Goal: Task Accomplishment & Management: Manage account settings

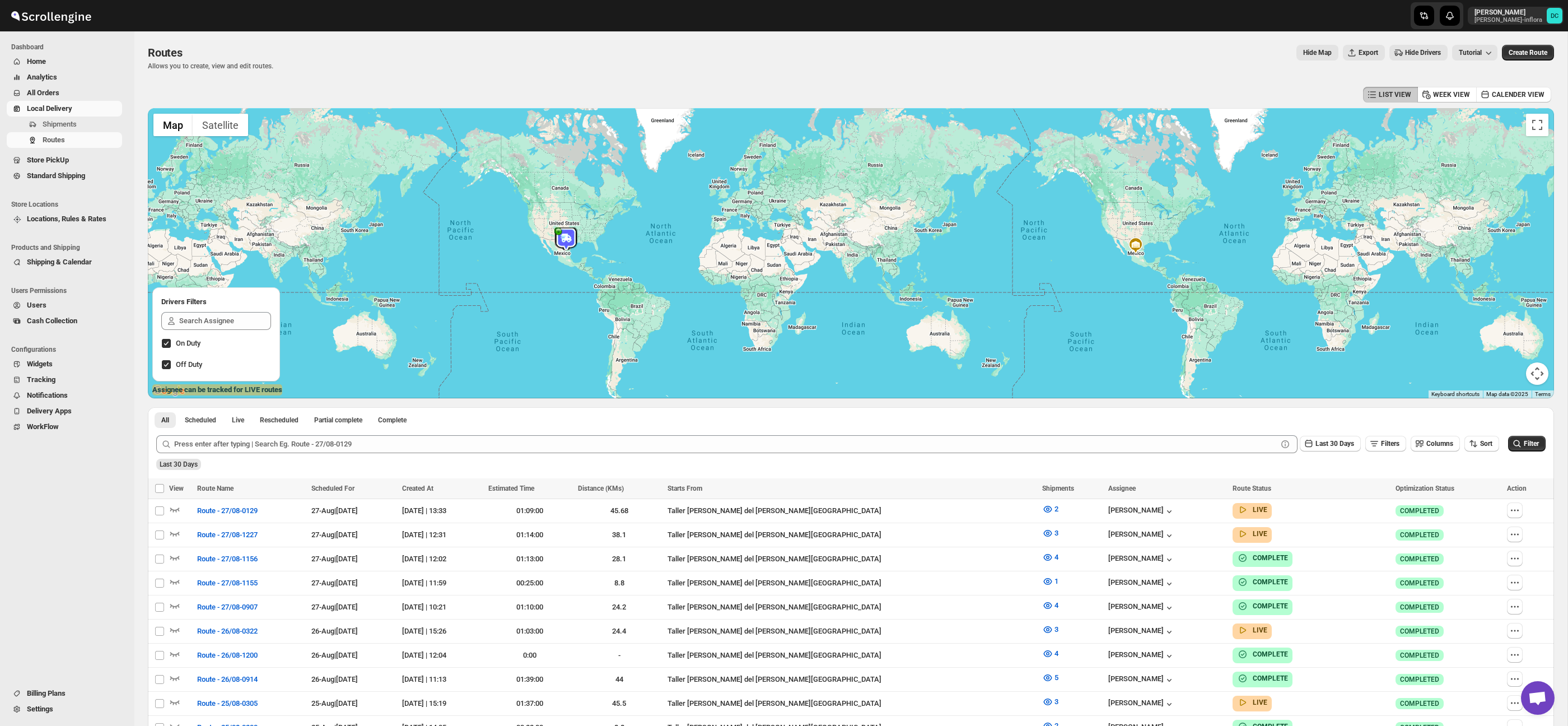
click at [66, 90] on span "All Orders" at bounding box center [73, 93] width 93 height 11
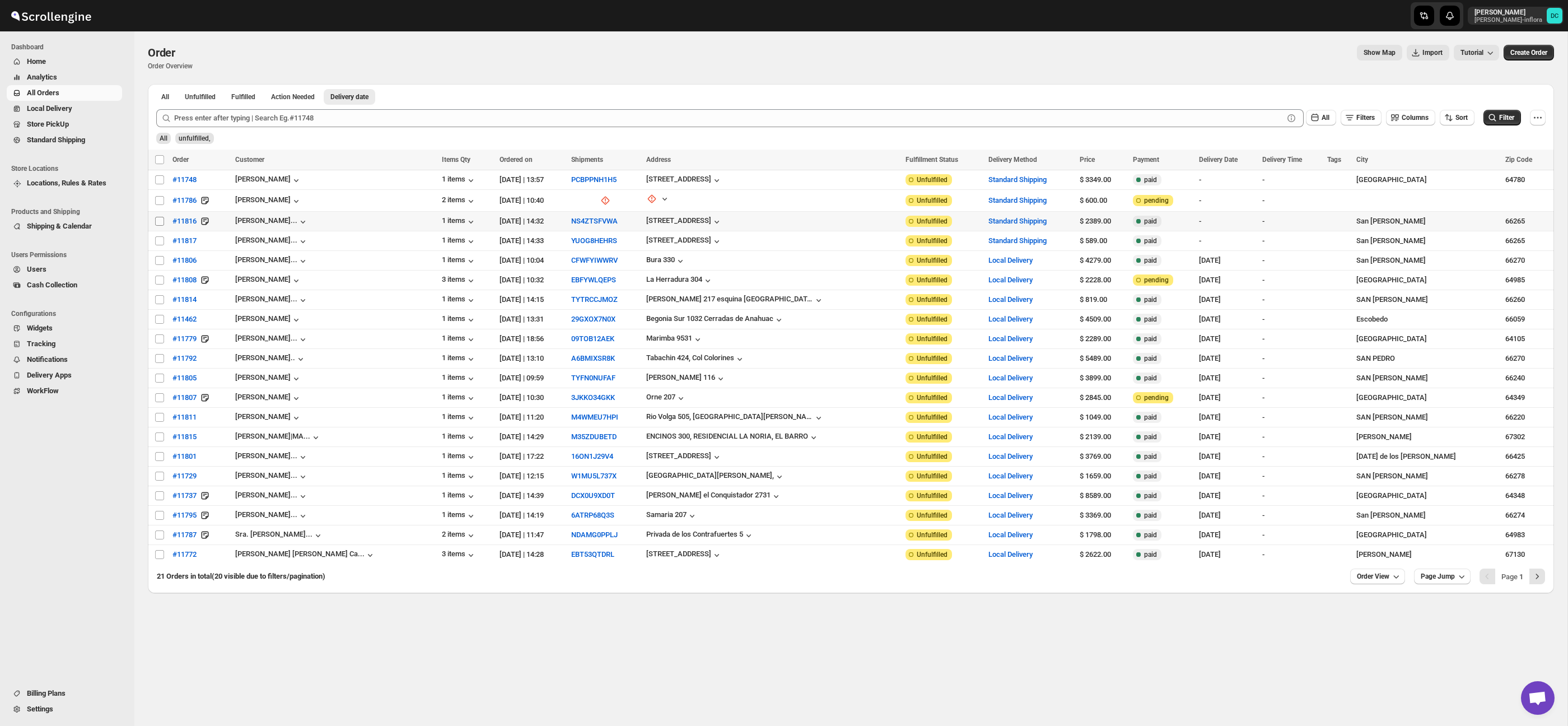
click at [157, 220] on input "Select order" at bounding box center [160, 221] width 9 height 9
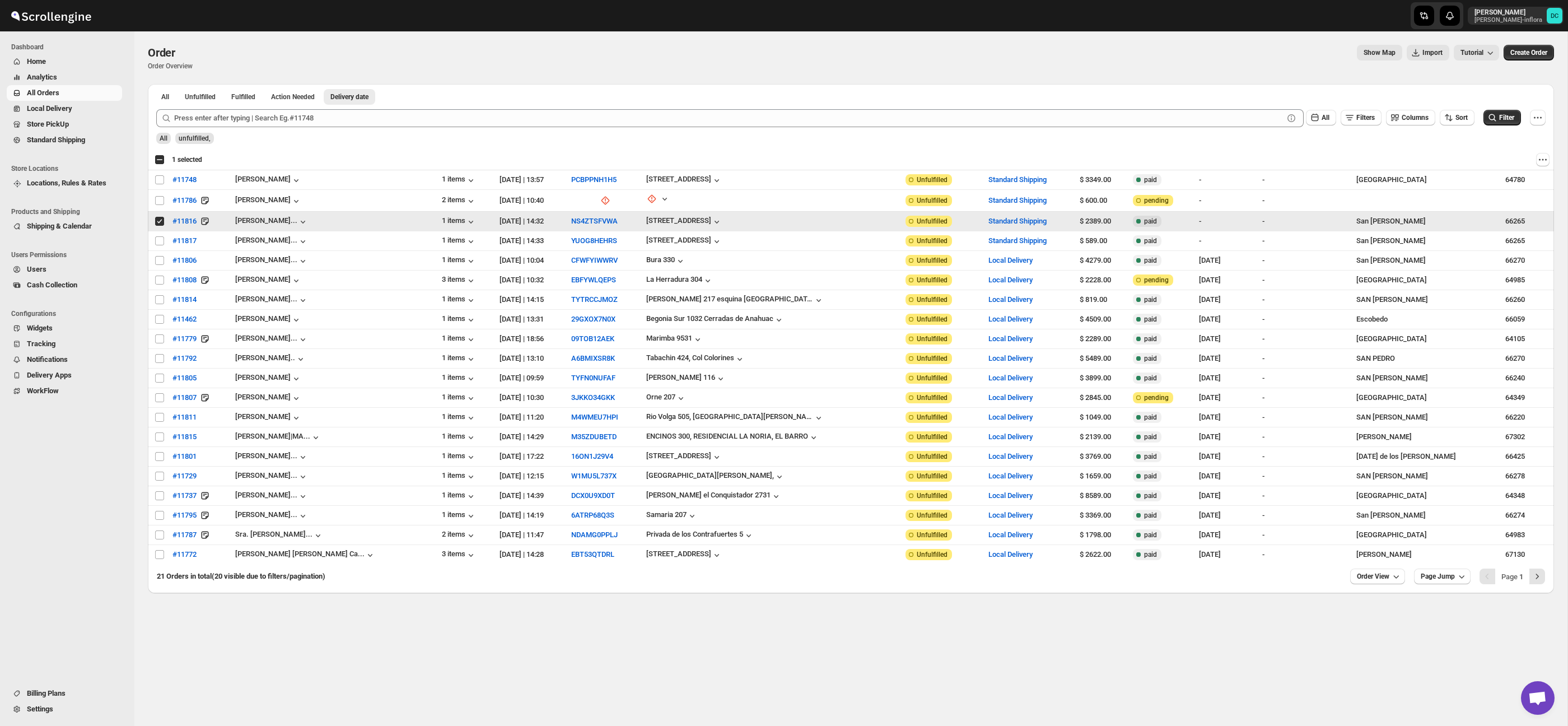
click at [160, 222] on input "Select order" at bounding box center [160, 221] width 9 height 9
checkbox input "false"
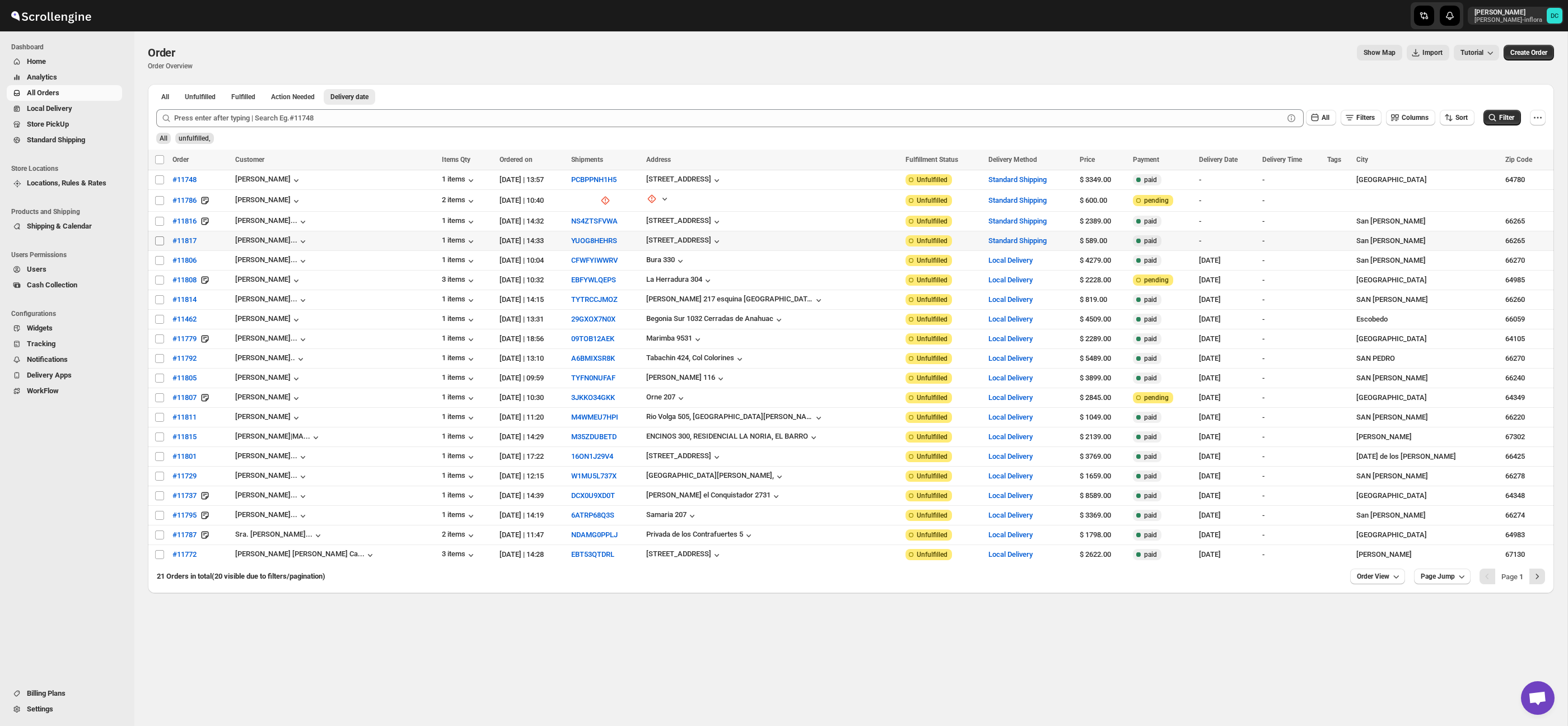
click at [159, 245] on input "Select order" at bounding box center [160, 241] width 9 height 9
checkbox input "true"
click at [1544, 163] on icon "Actions" at bounding box center [1542, 159] width 11 height 11
click at [1518, 183] on span "Archive Selected Order(s)" at bounding box center [1500, 182] width 84 height 8
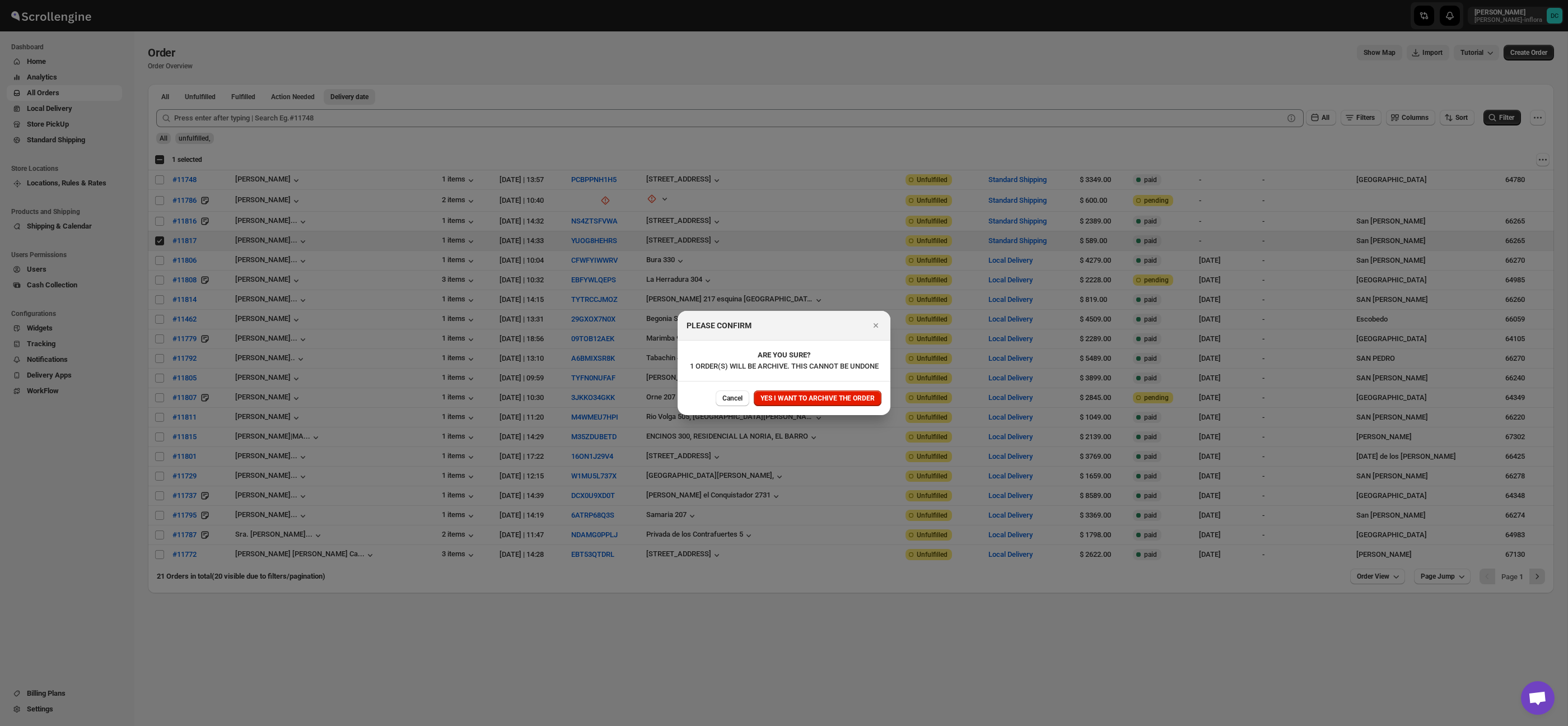
click at [824, 403] on span "YES I WANT TO ARCHIVE THE ORDER" at bounding box center [817, 398] width 114 height 9
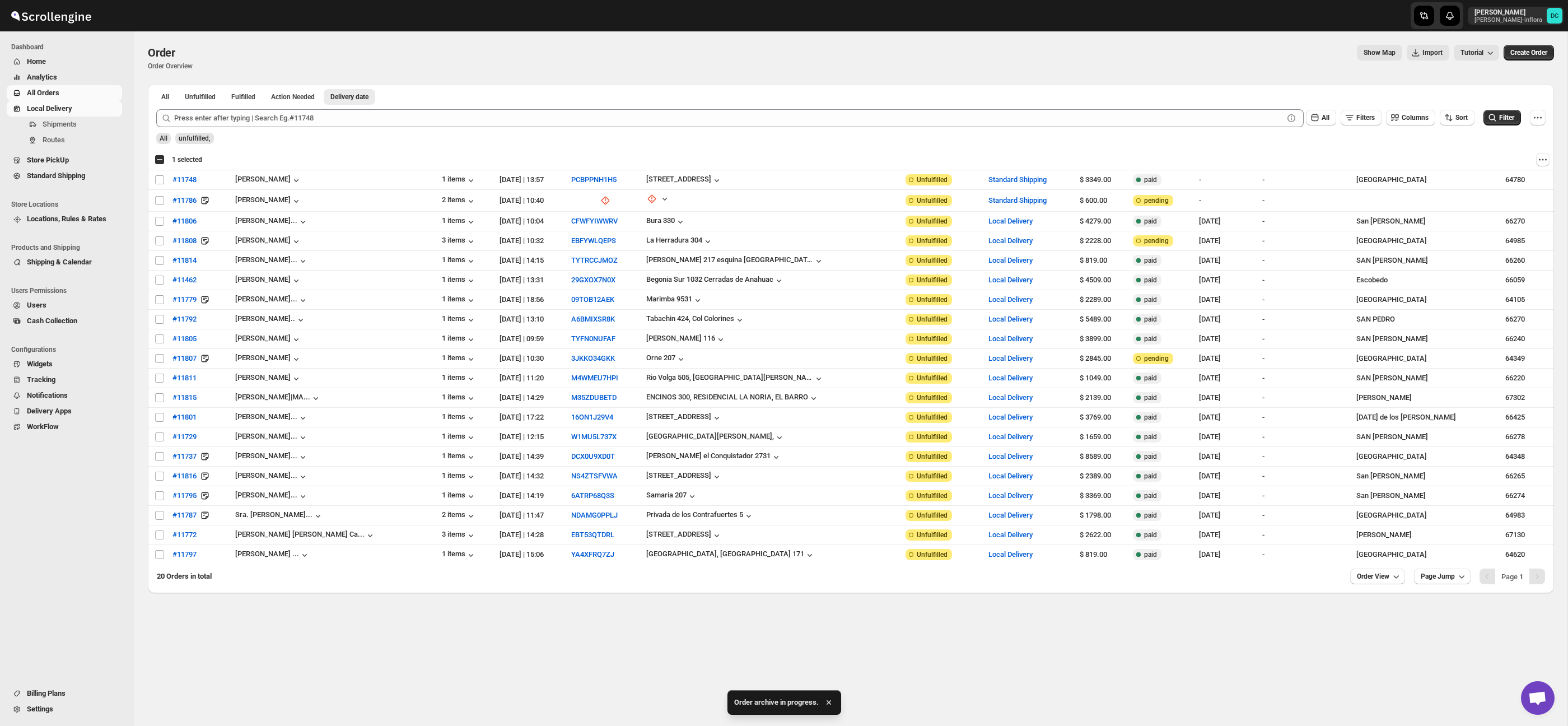
click at [64, 110] on span "Local Delivery" at bounding box center [50, 108] width 45 height 8
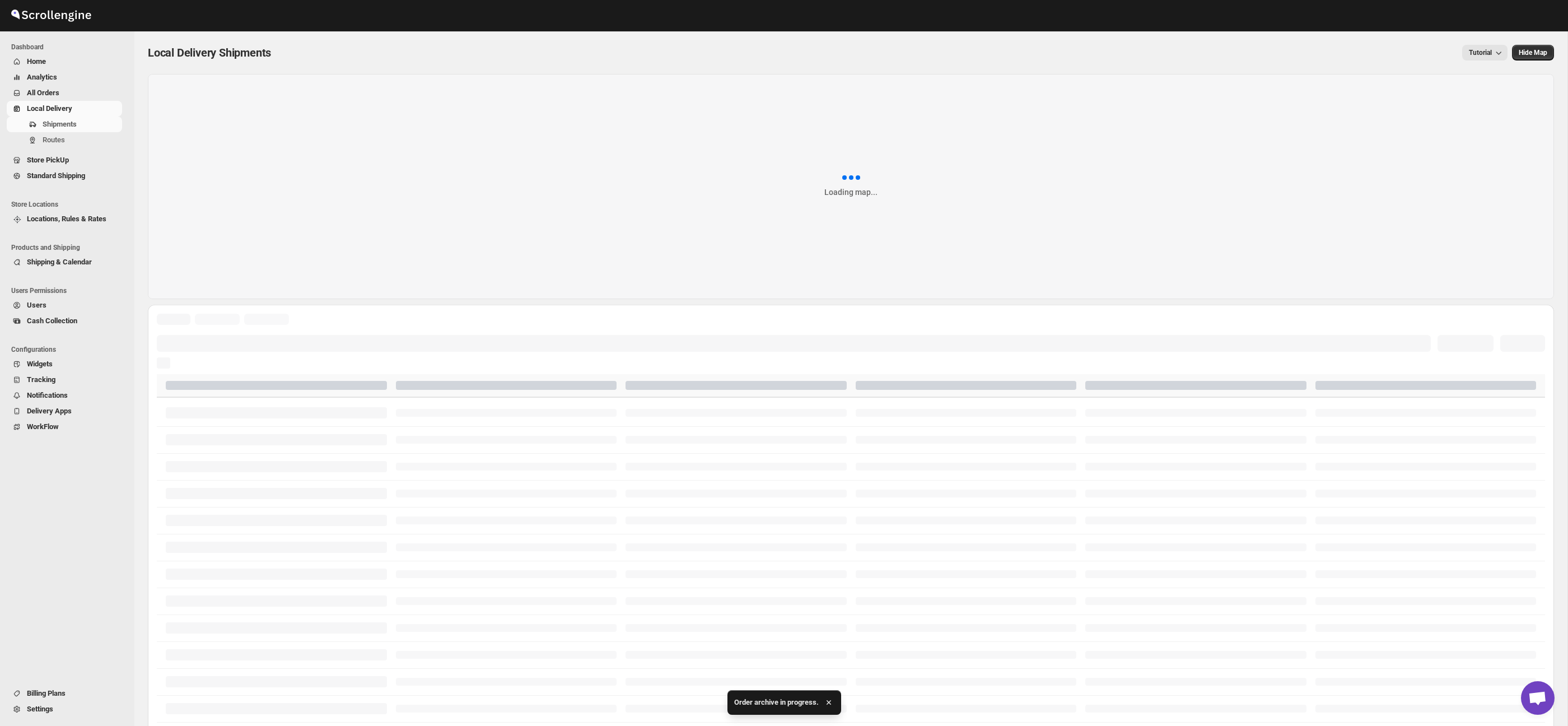
click at [67, 89] on span "All Orders" at bounding box center [73, 93] width 93 height 11
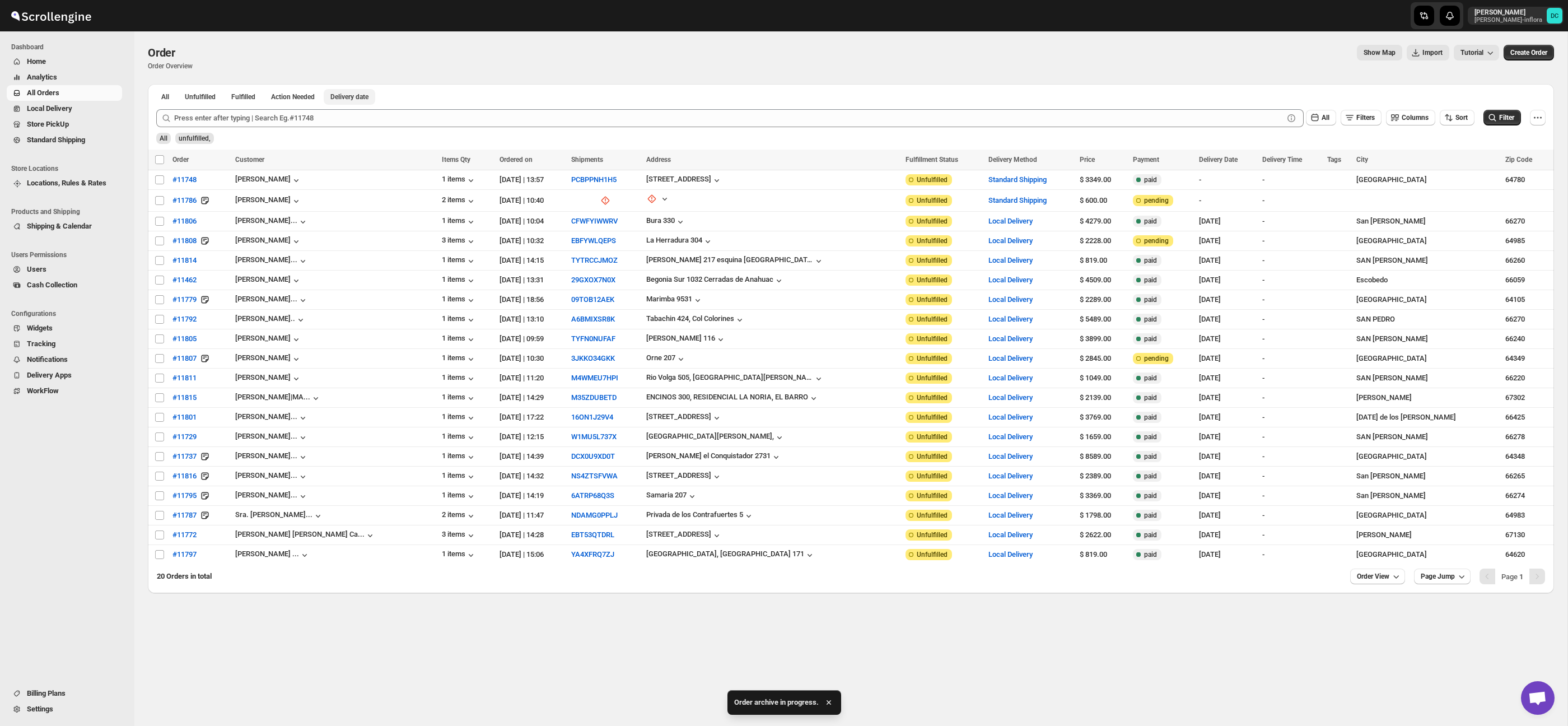
click at [368, 96] on span "Delivery date" at bounding box center [349, 97] width 38 height 9
click at [157, 280] on input "Select order" at bounding box center [160, 280] width 9 height 9
checkbox input "true"
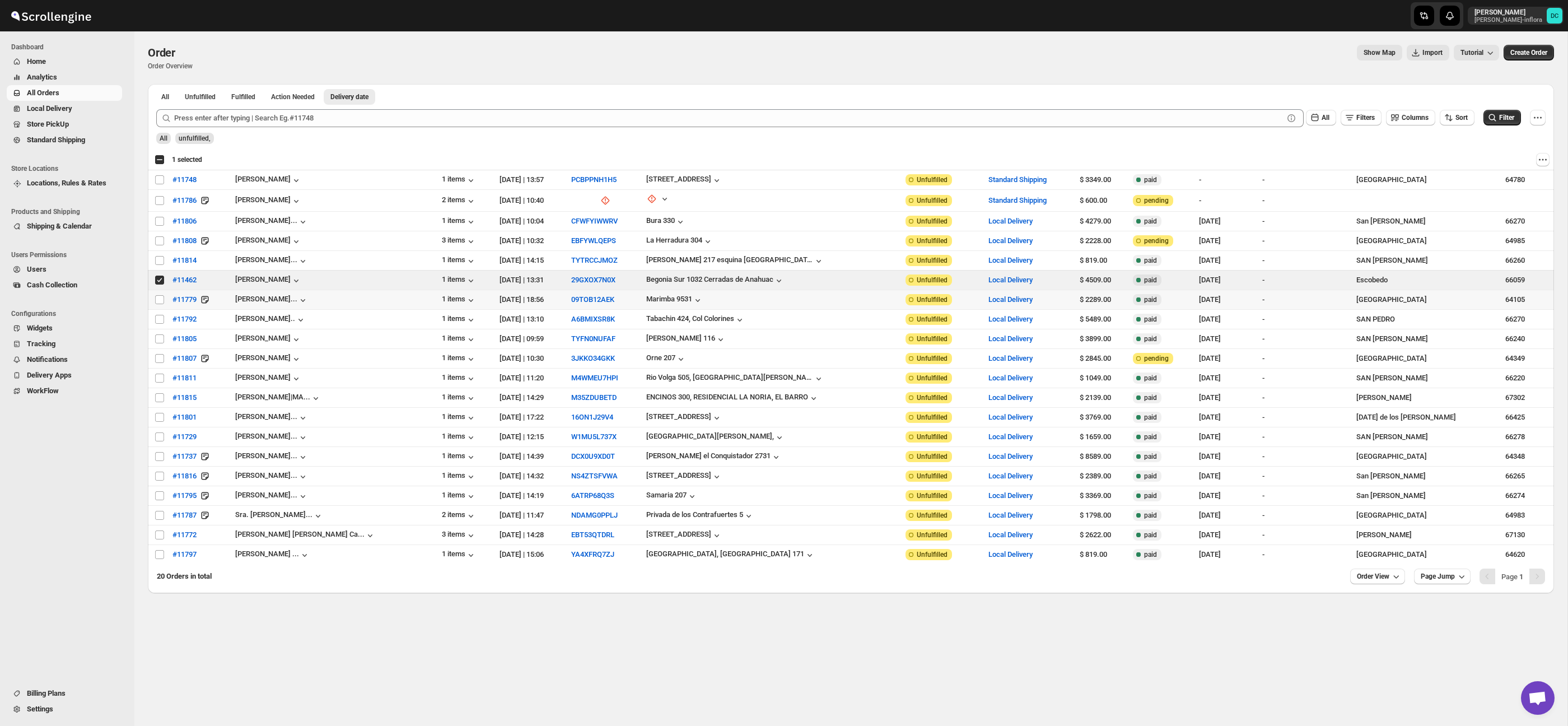
drag, startPoint x: 159, startPoint y: 301, endPoint x: 159, endPoint y: 309, distance: 8.0
click at [159, 301] on input "Select order" at bounding box center [160, 300] width 9 height 9
checkbox input "true"
click at [159, 321] on input "Select order" at bounding box center [160, 320] width 9 height 9
checkbox input "true"
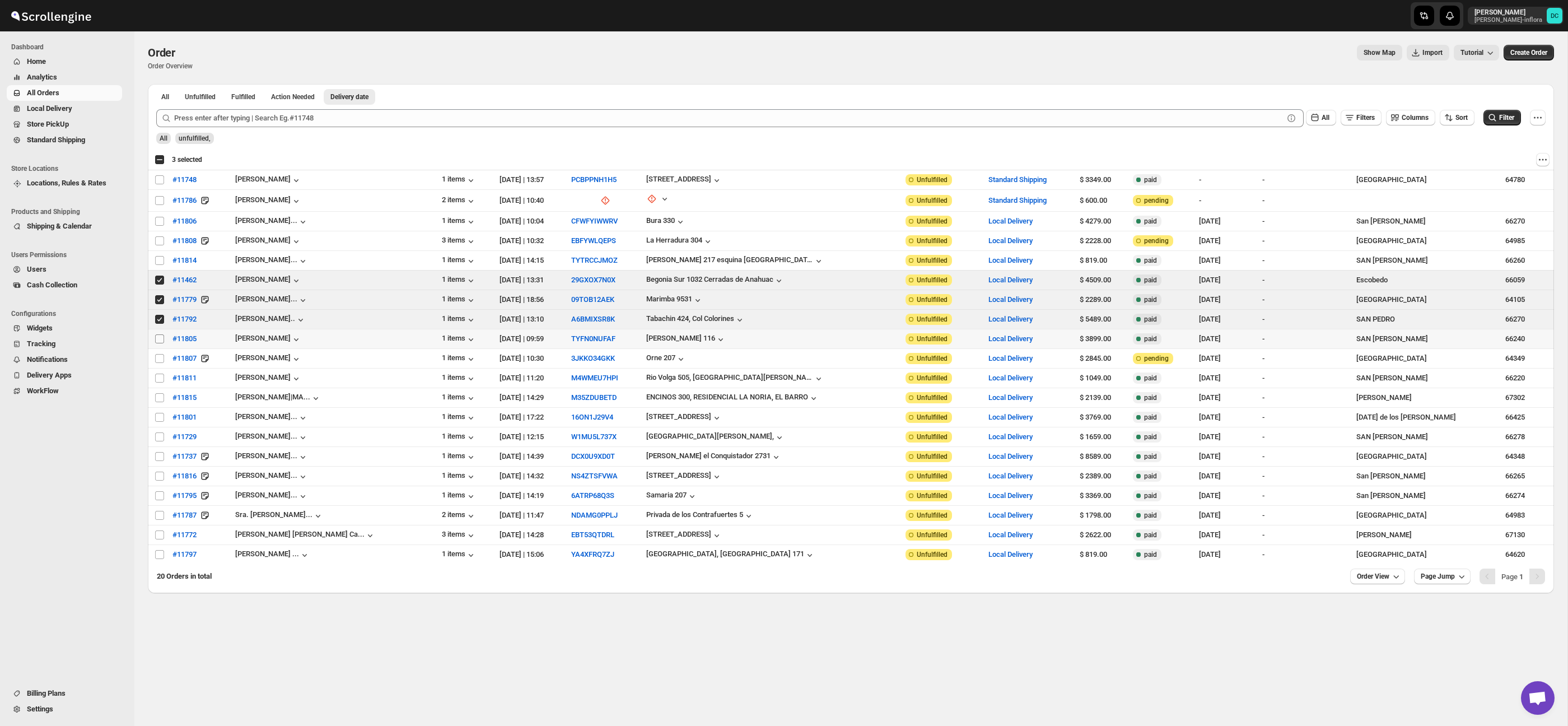
click at [160, 341] on input "Select order" at bounding box center [160, 339] width 9 height 9
checkbox input "true"
drag, startPoint x: 160, startPoint y: 360, endPoint x: 160, endPoint y: 369, distance: 9.0
click at [160, 360] on input "Select order" at bounding box center [160, 358] width 9 height 9
checkbox input "true"
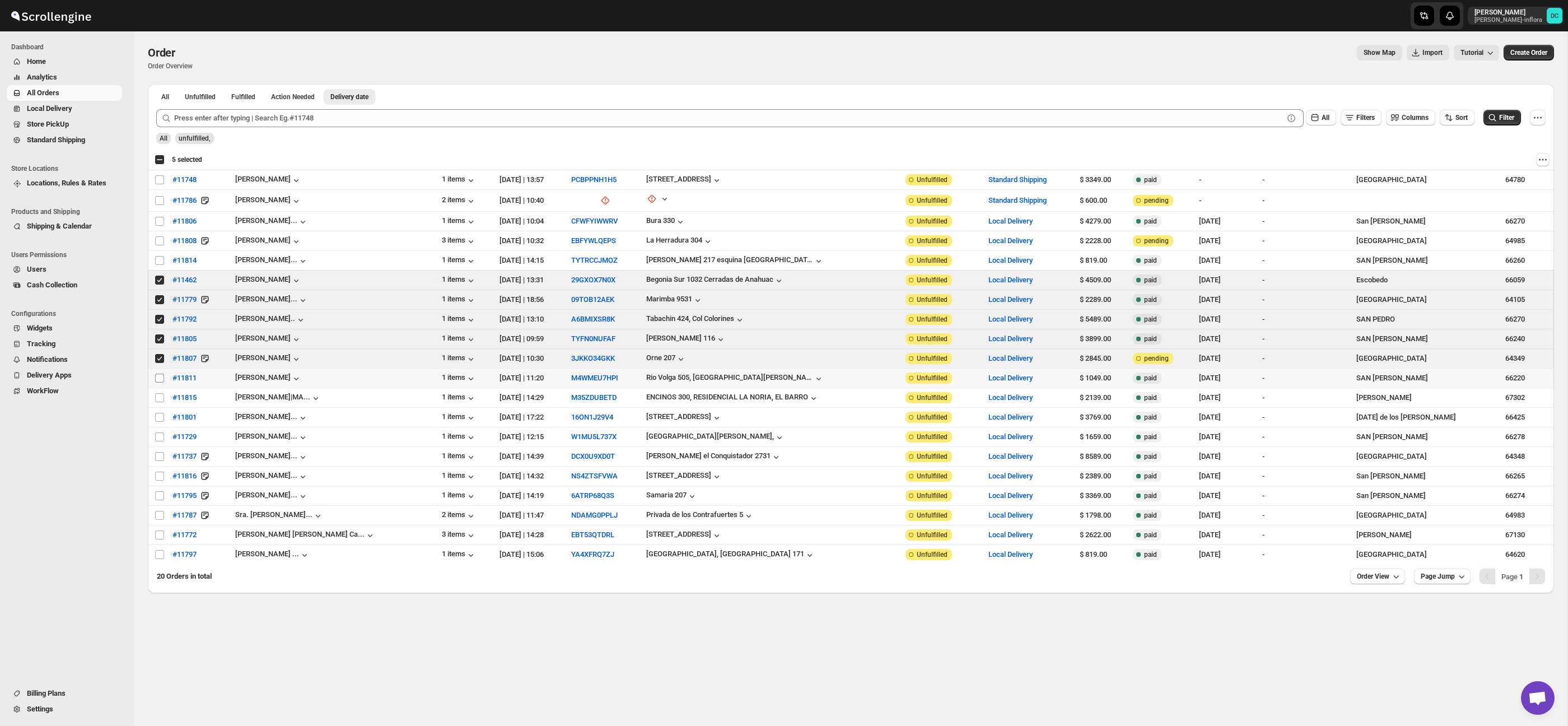
click at [159, 377] on input "Select order" at bounding box center [160, 378] width 9 height 9
checkbox input "true"
click at [159, 396] on input "Select order" at bounding box center [160, 397] width 9 height 9
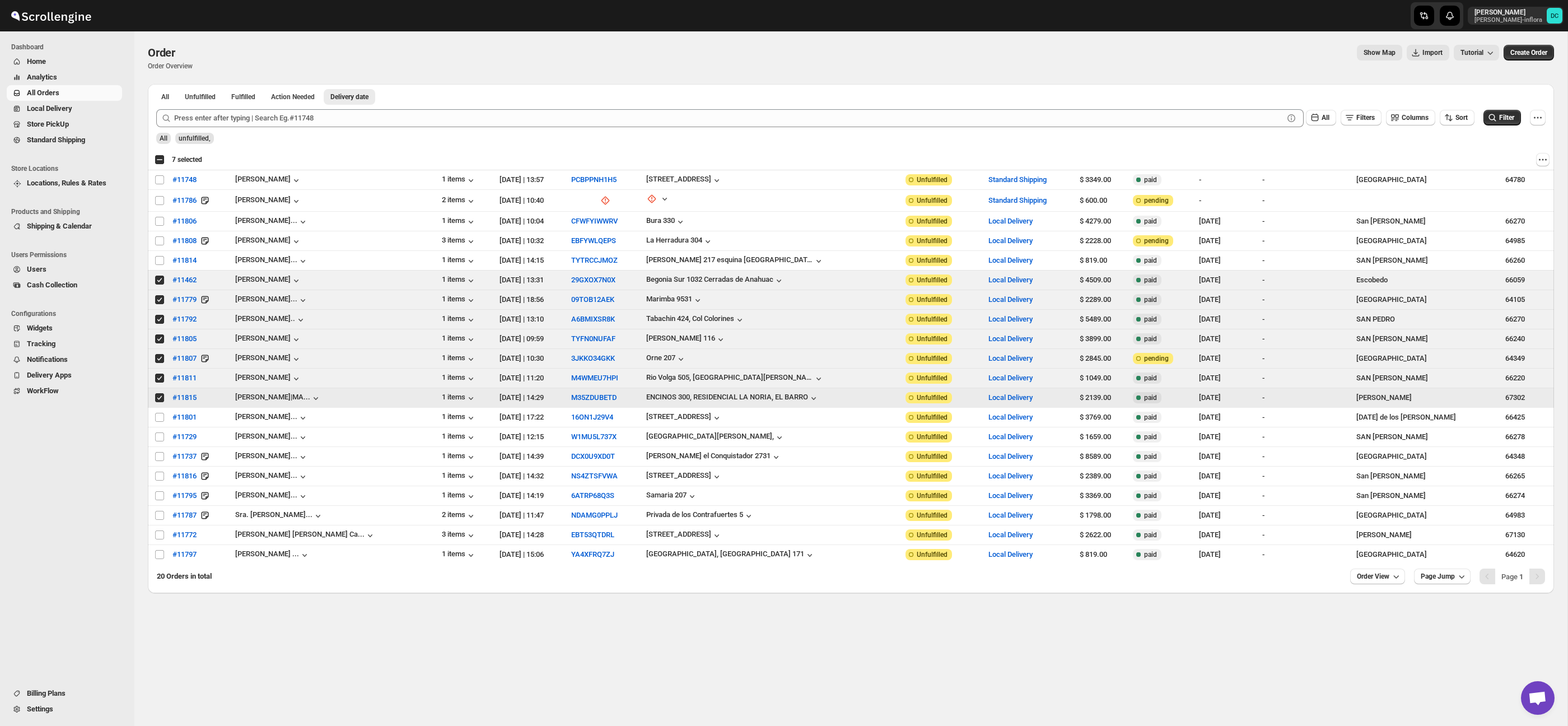
drag, startPoint x: 158, startPoint y: 396, endPoint x: 158, endPoint y: 388, distance: 8.0
click at [158, 396] on input "Select order" at bounding box center [160, 397] width 9 height 9
checkbox input "false"
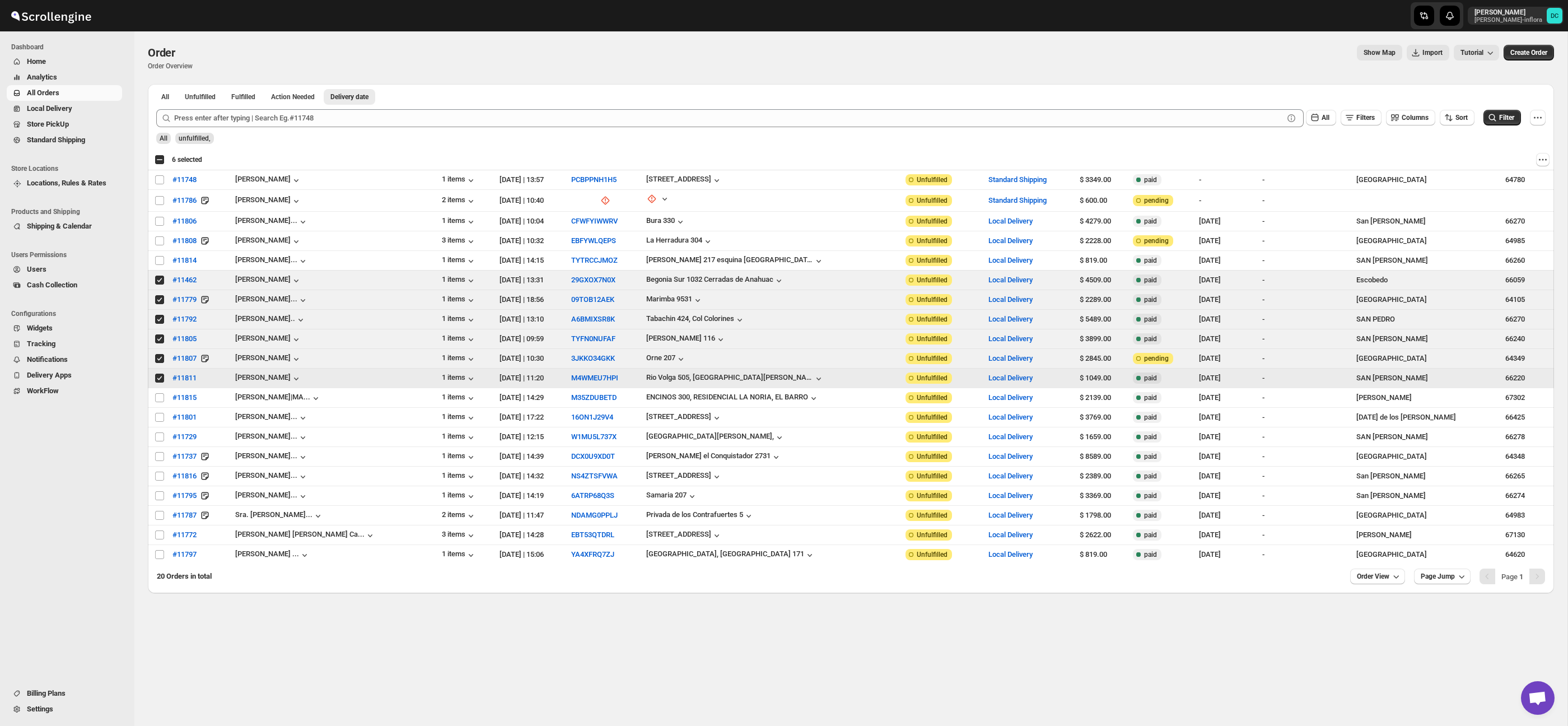
click at [158, 378] on input "Select order" at bounding box center [160, 378] width 9 height 9
checkbox input "false"
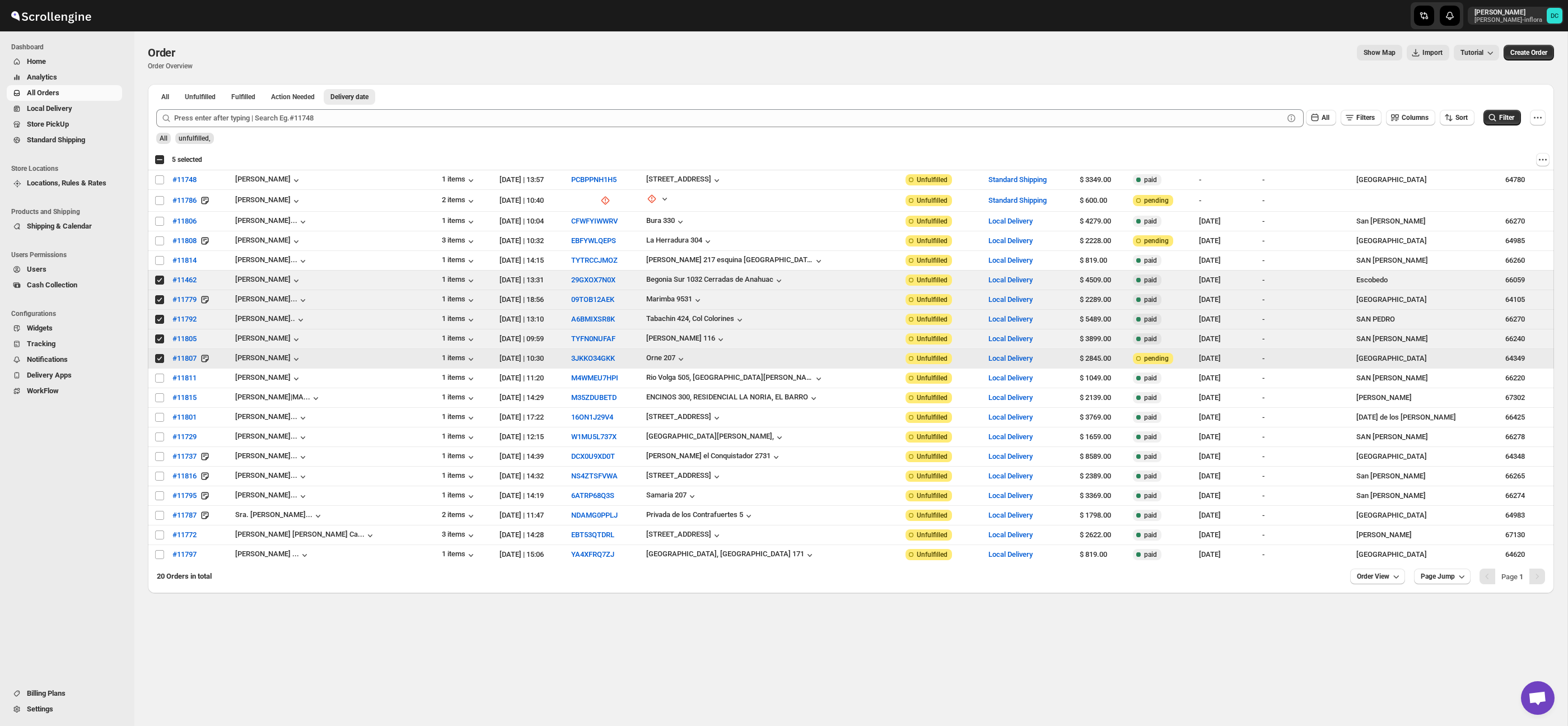
click at [159, 359] on input "Select order" at bounding box center [160, 358] width 9 height 9
checkbox input "false"
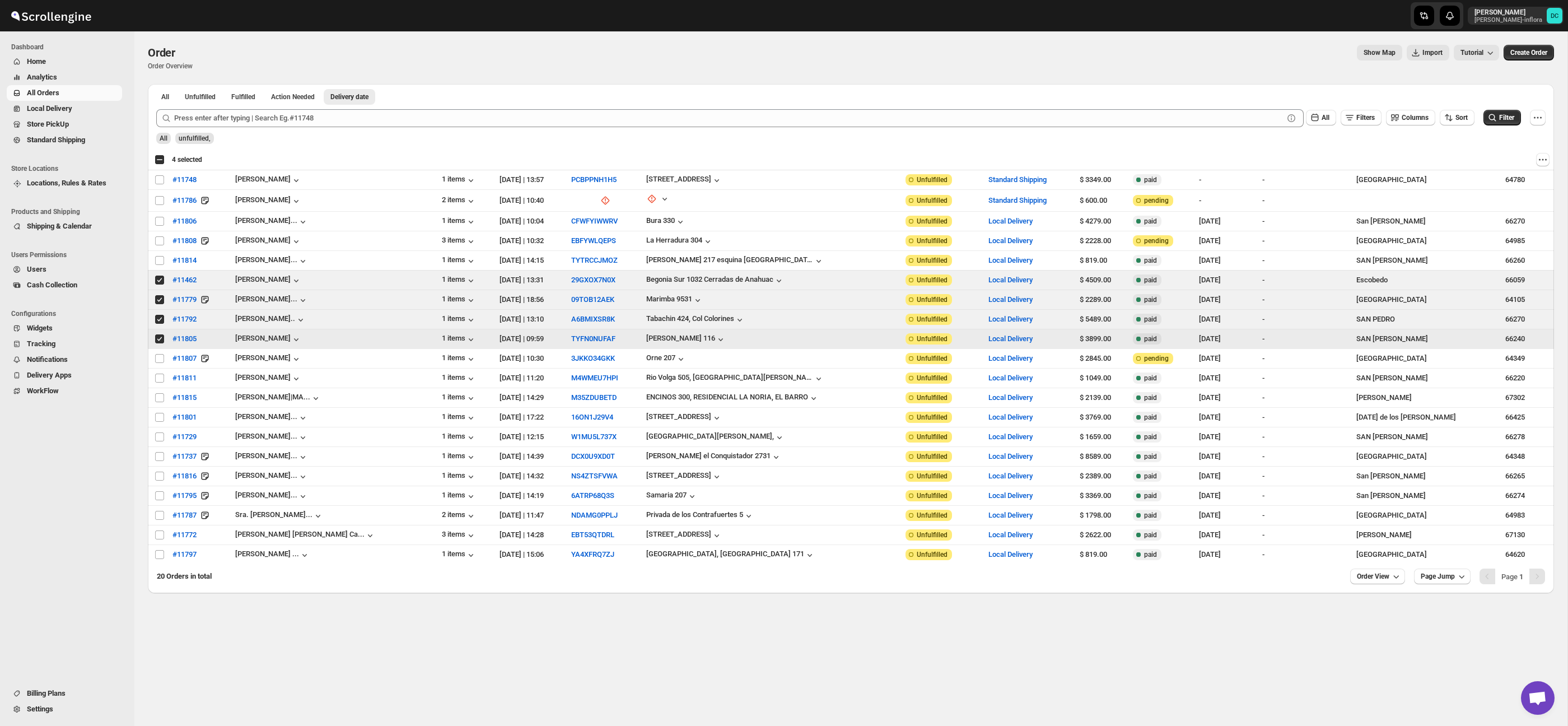
click at [158, 341] on input "Select order" at bounding box center [160, 339] width 9 height 9
checkbox input "false"
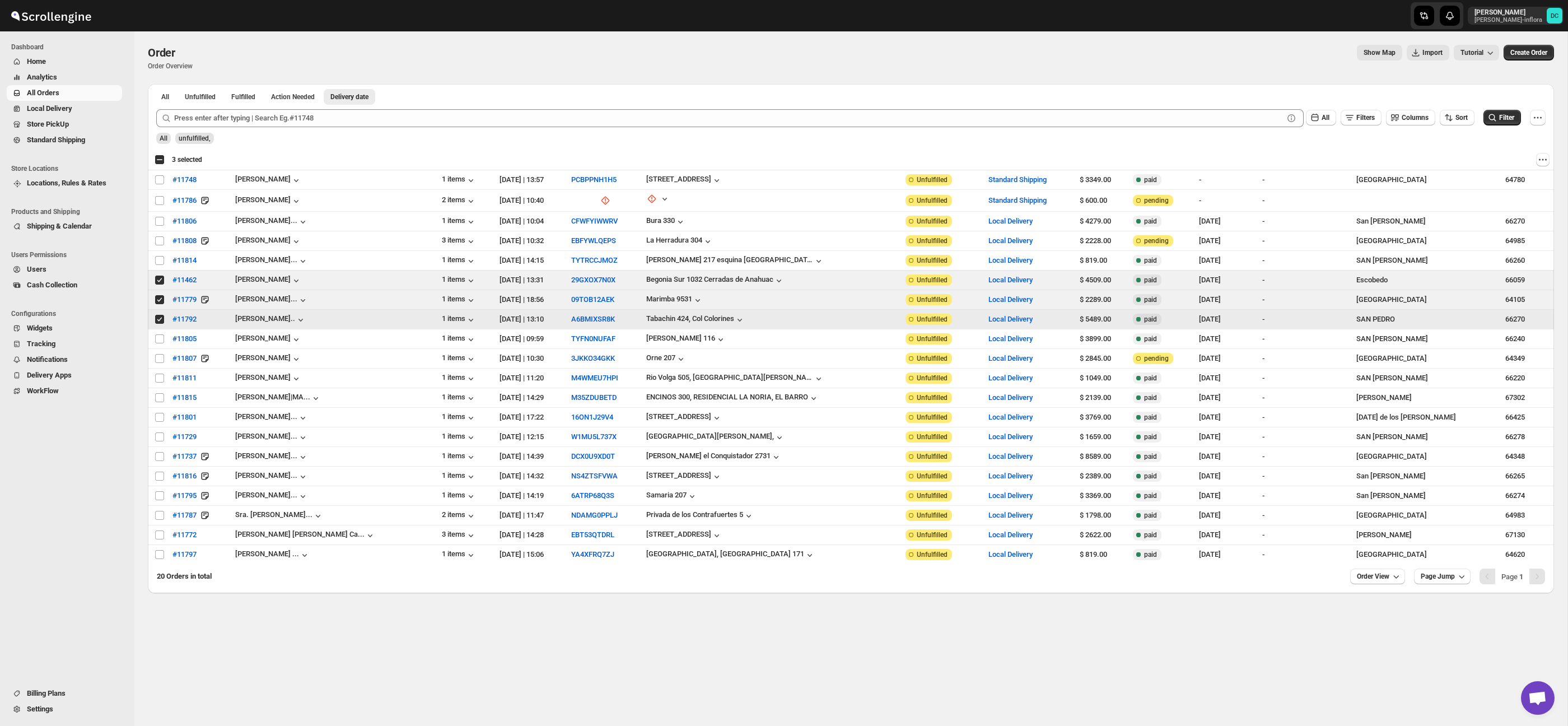
drag, startPoint x: 158, startPoint y: 318, endPoint x: 157, endPoint y: 312, distance: 6.1
click at [158, 318] on input "Select order" at bounding box center [160, 320] width 9 height 9
checkbox input "false"
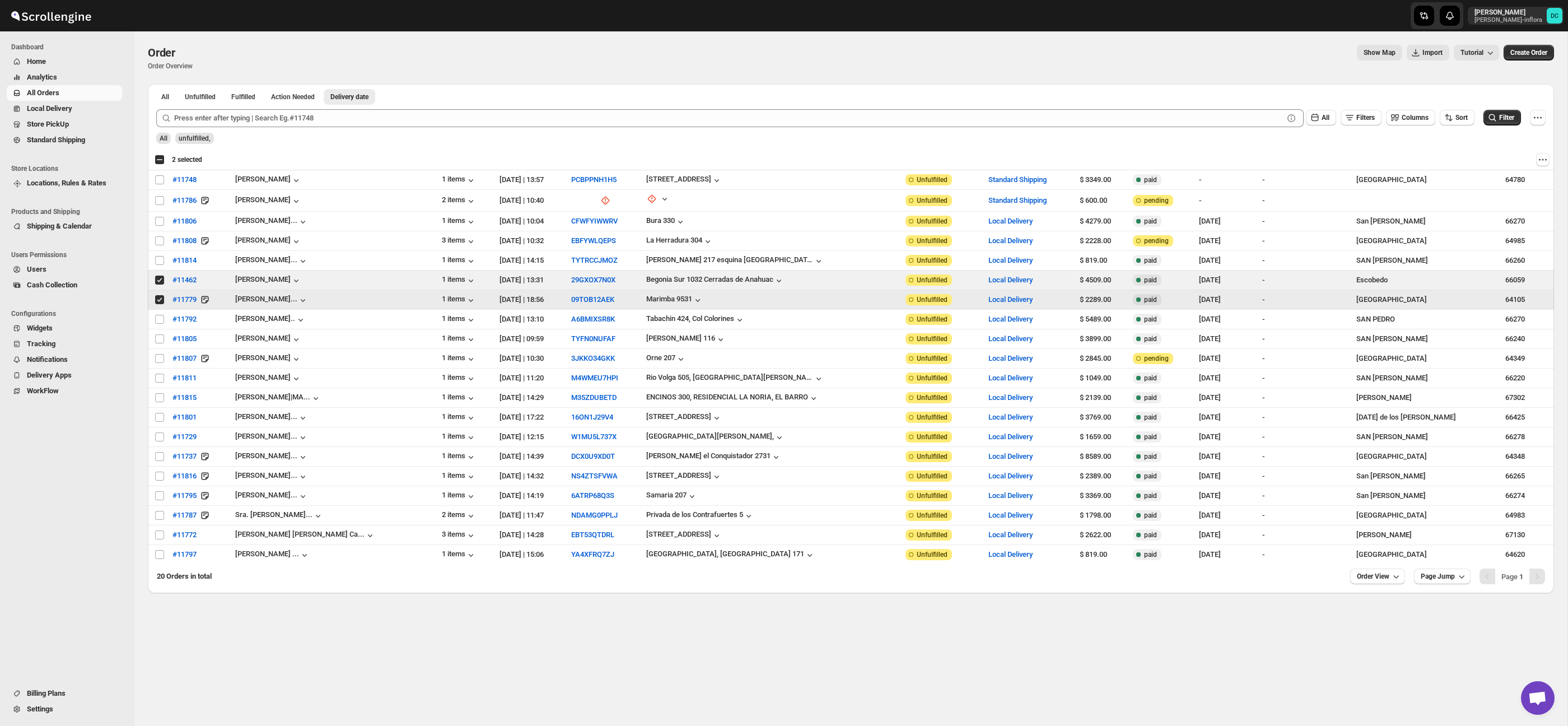
click at [157, 300] on input "Select order" at bounding box center [160, 300] width 9 height 9
checkbox input "false"
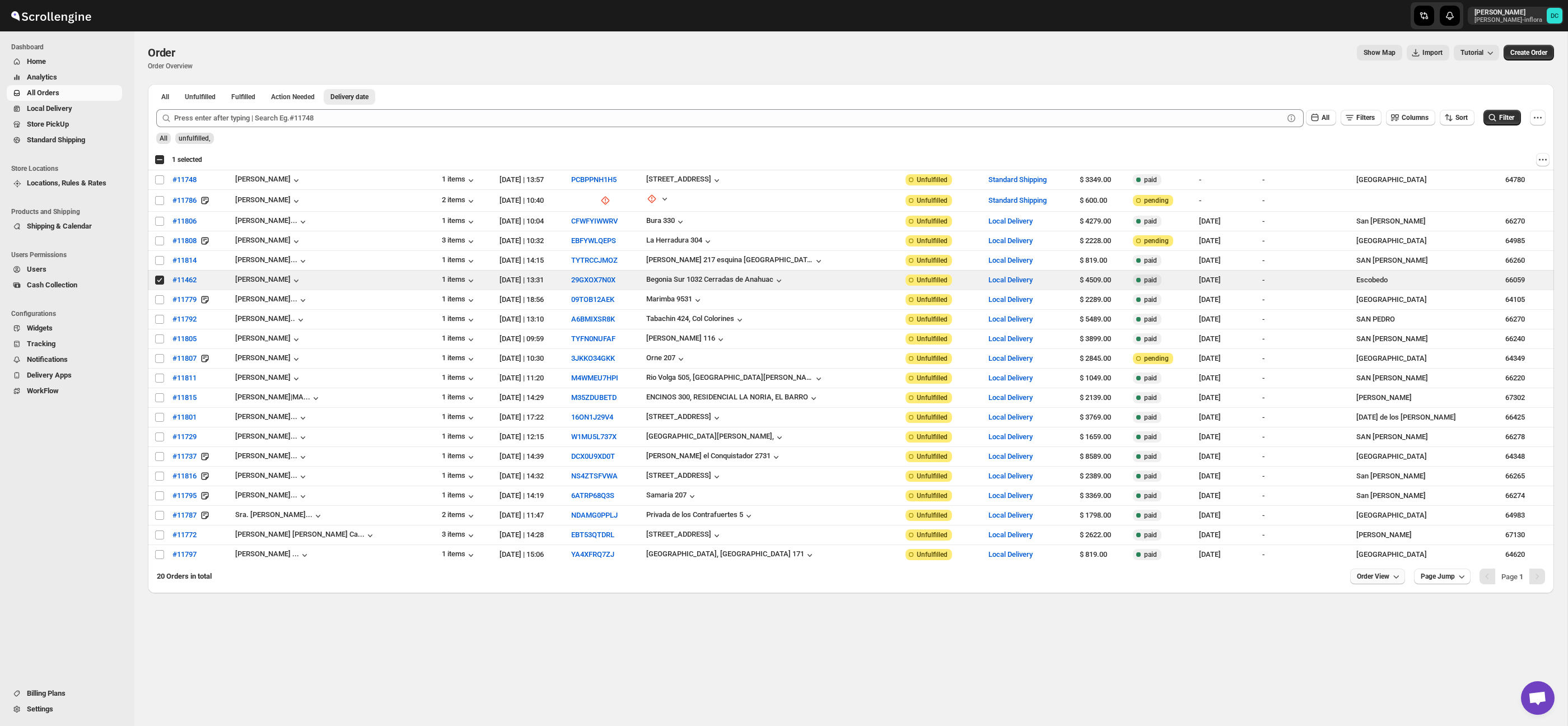
drag, startPoint x: 1366, startPoint y: 575, endPoint x: 1375, endPoint y: 620, distance: 45.9
click at [1366, 575] on span "Order View" at bounding box center [1373, 577] width 32 height 9
click at [1362, 561] on button "Custom 40 Set" at bounding box center [1373, 537] width 62 height 53
click at [1375, 554] on div "Set" at bounding box center [1373, 553] width 56 height 12
click at [159, 278] on input "Select order" at bounding box center [160, 280] width 9 height 9
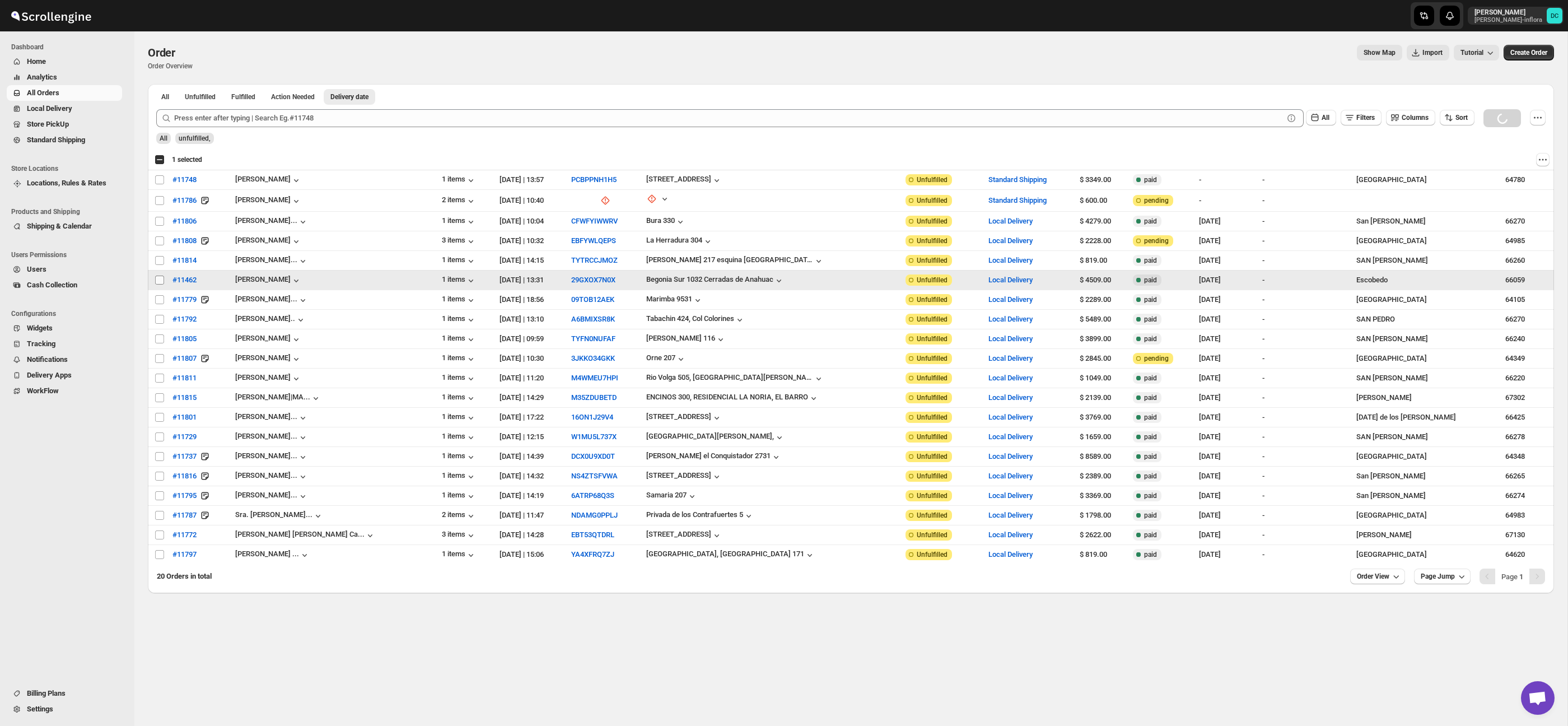
checkbox input "false"
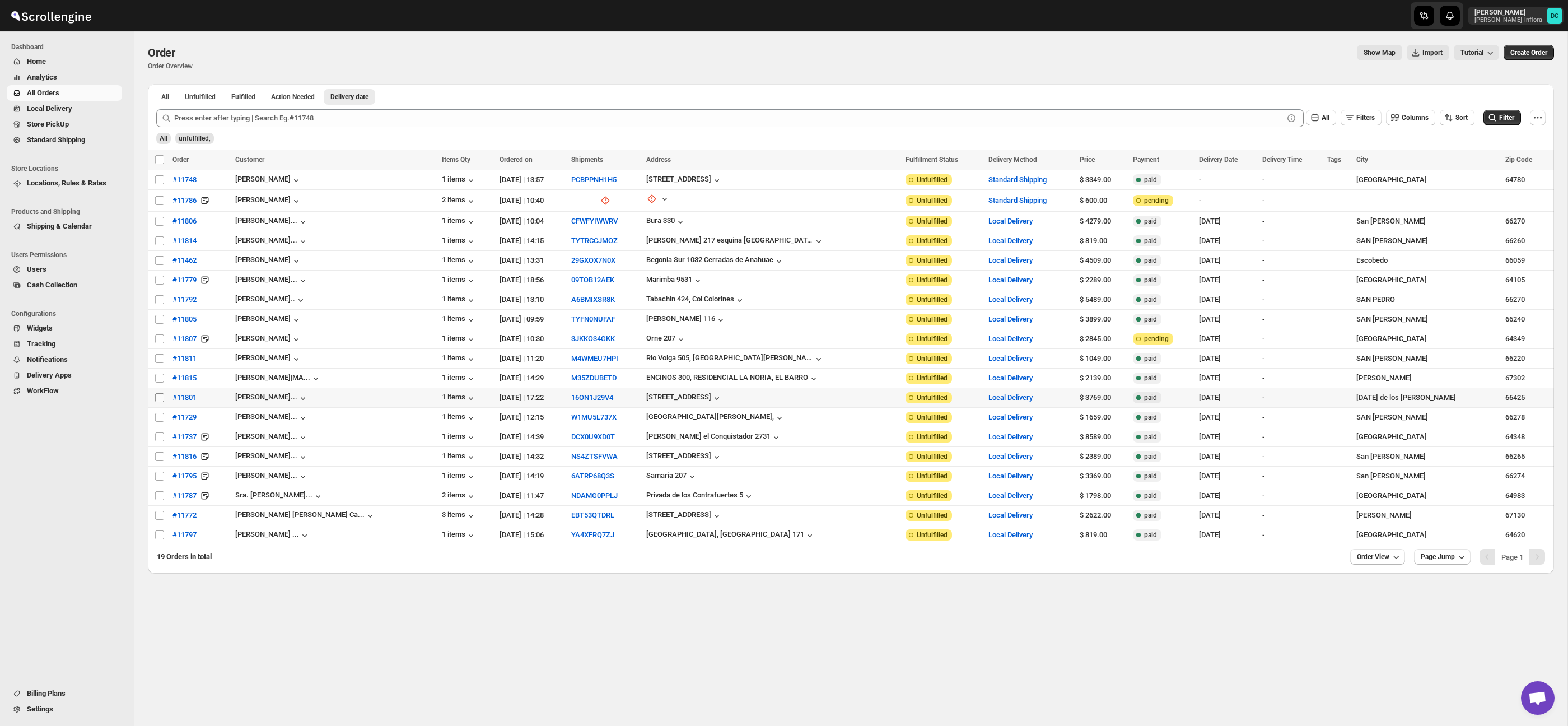
click at [156, 396] on input "Select order" at bounding box center [160, 397] width 9 height 9
drag, startPoint x: 158, startPoint y: 397, endPoint x: 165, endPoint y: 408, distance: 13.0
click at [158, 397] on input "Select order" at bounding box center [160, 397] width 9 height 9
checkbox input "false"
click at [162, 415] on input "Select order" at bounding box center [160, 417] width 9 height 9
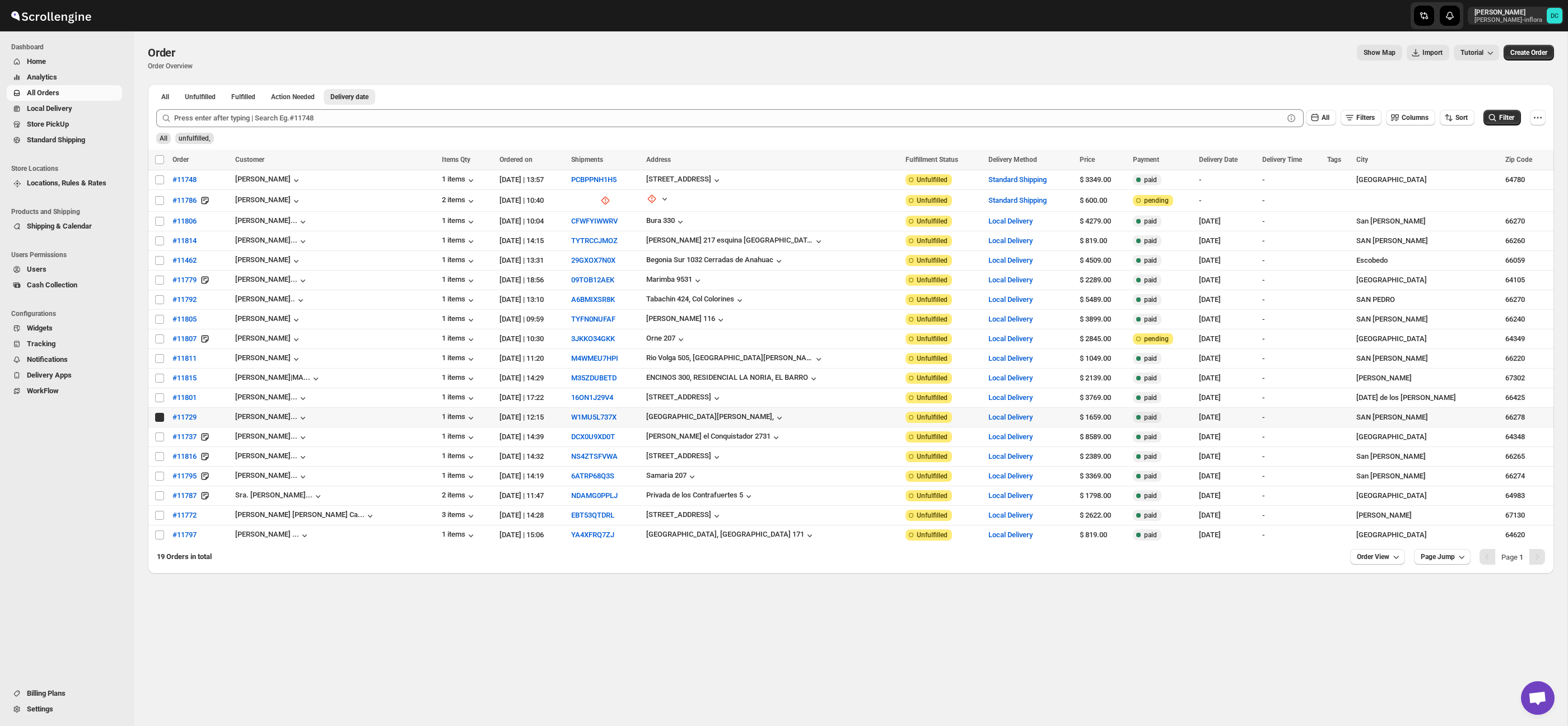
checkbox input "true"
click at [160, 430] on td "Select order" at bounding box center [158, 437] width 21 height 19
checkbox input "true"
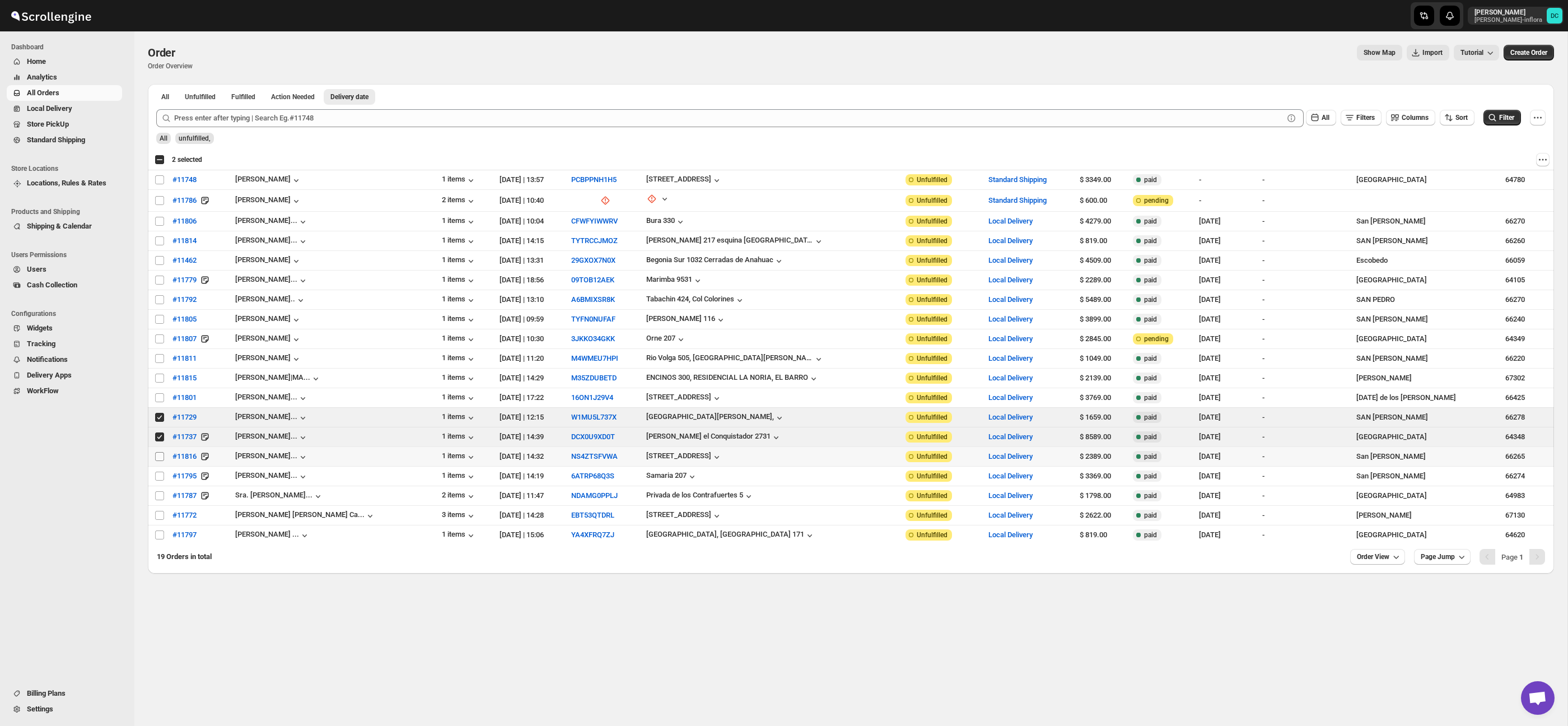
click at [160, 456] on input "Select order" at bounding box center [160, 456] width 9 height 9
checkbox input "true"
drag, startPoint x: 159, startPoint y: 418, endPoint x: 159, endPoint y: 437, distance: 19.0
click at [159, 419] on input "Select order" at bounding box center [160, 417] width 9 height 9
checkbox input "false"
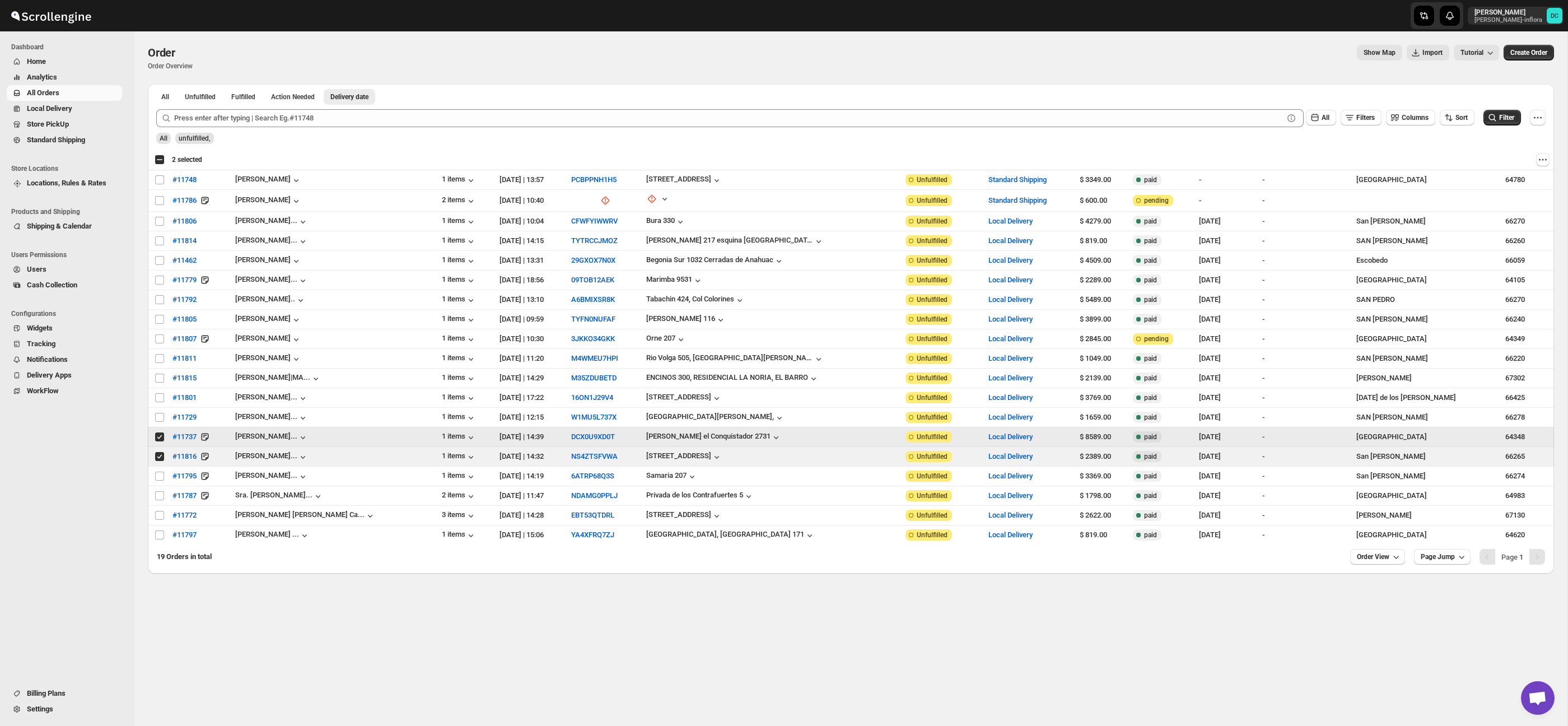
click at [159, 437] on input "Select order" at bounding box center [160, 437] width 9 height 9
checkbox input "false"
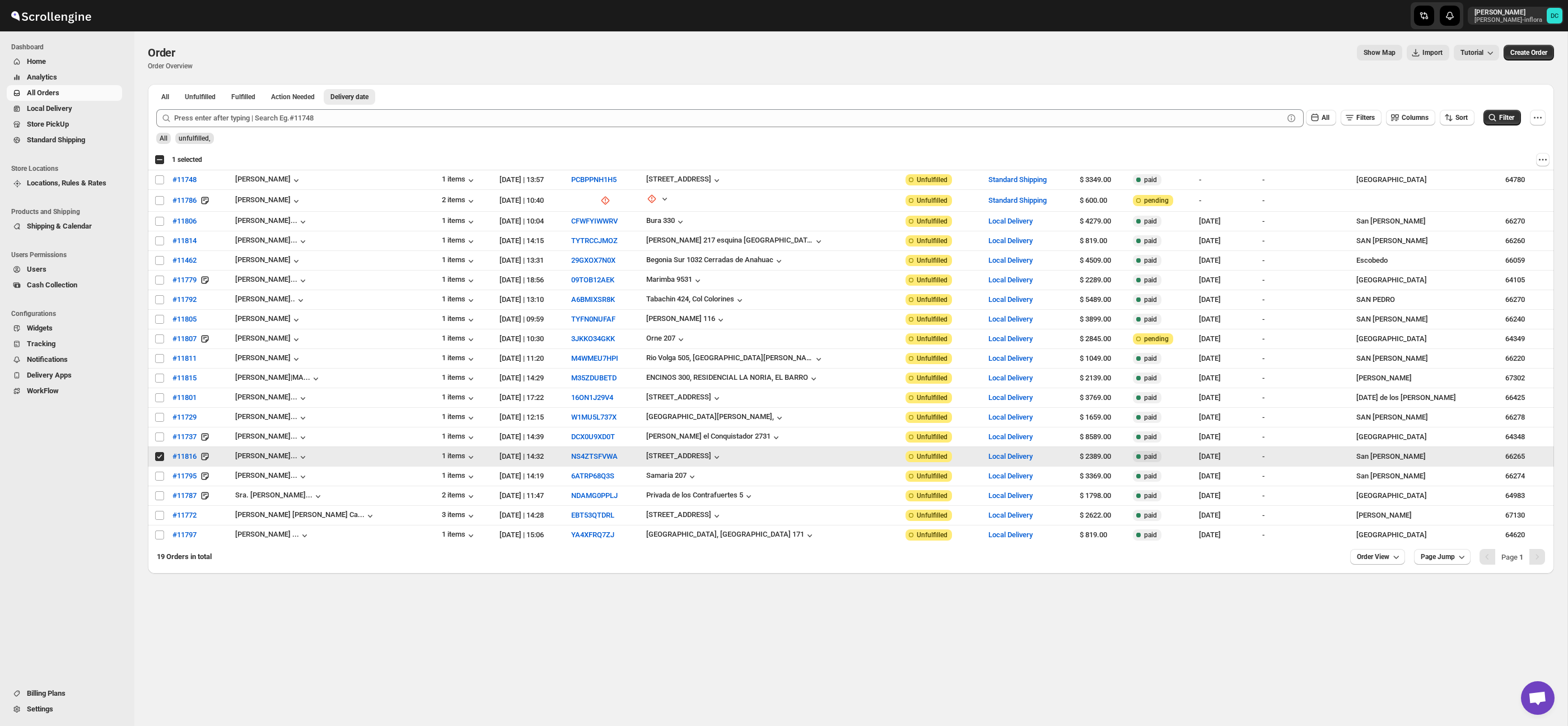
click at [160, 457] on input "Select order" at bounding box center [160, 456] width 9 height 9
checkbox input "false"
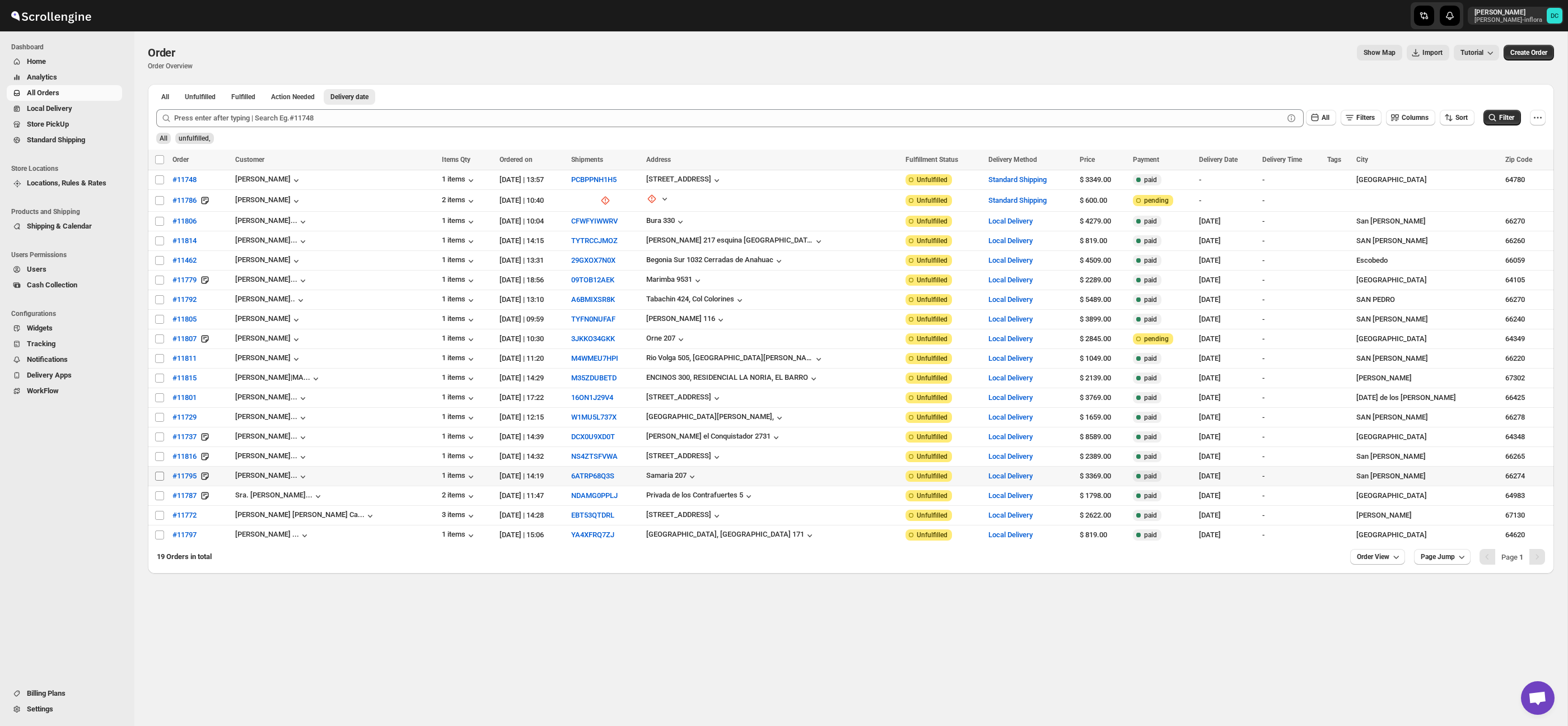
click at [161, 473] on input "Select order" at bounding box center [160, 476] width 9 height 9
checkbox input "true"
click at [160, 495] on input "Select order" at bounding box center [160, 495] width 9 height 9
checkbox input "true"
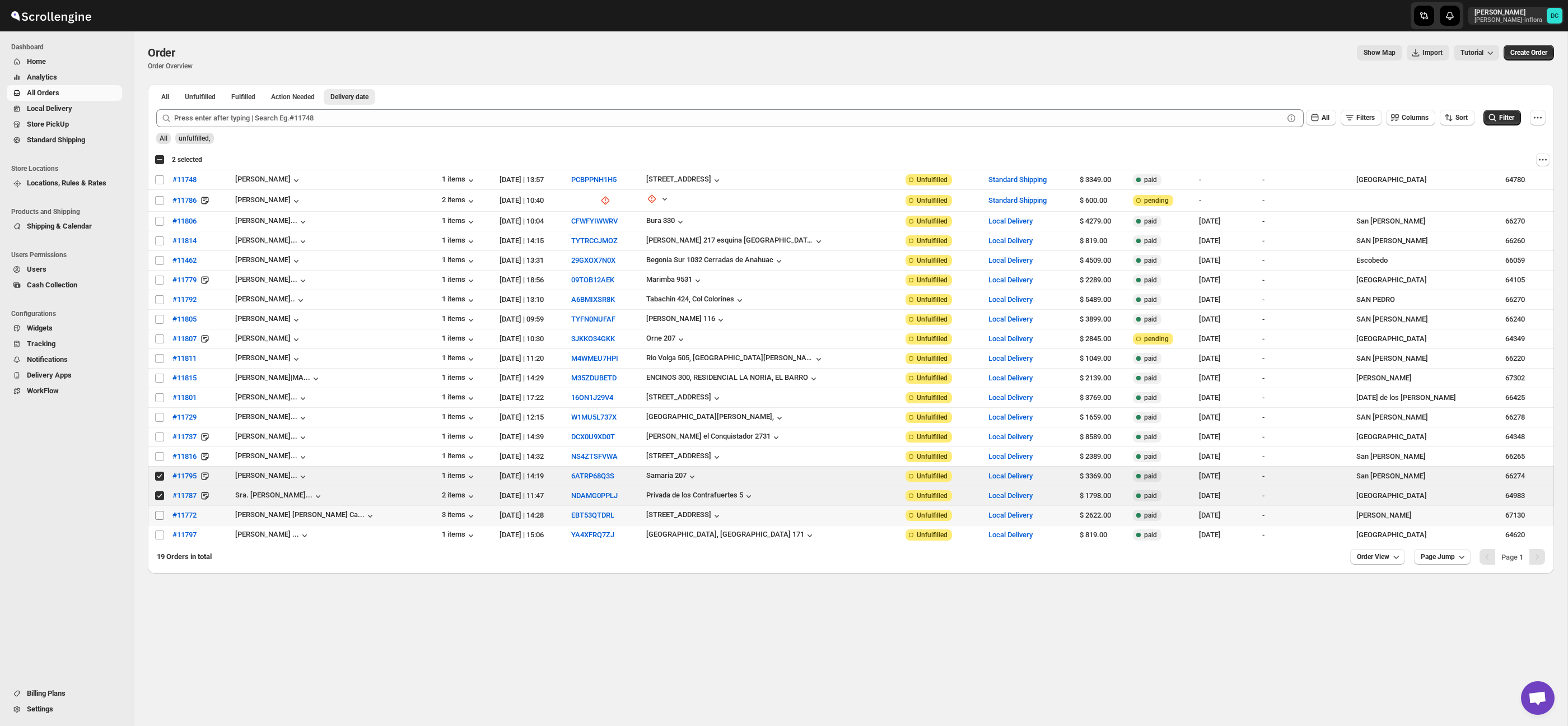
click at [159, 514] on input "Select order" at bounding box center [160, 515] width 9 height 9
checkbox input "true"
drag, startPoint x: 157, startPoint y: 477, endPoint x: 161, endPoint y: 490, distance: 13.6
click at [157, 478] on input "Select order" at bounding box center [160, 476] width 9 height 9
checkbox input "false"
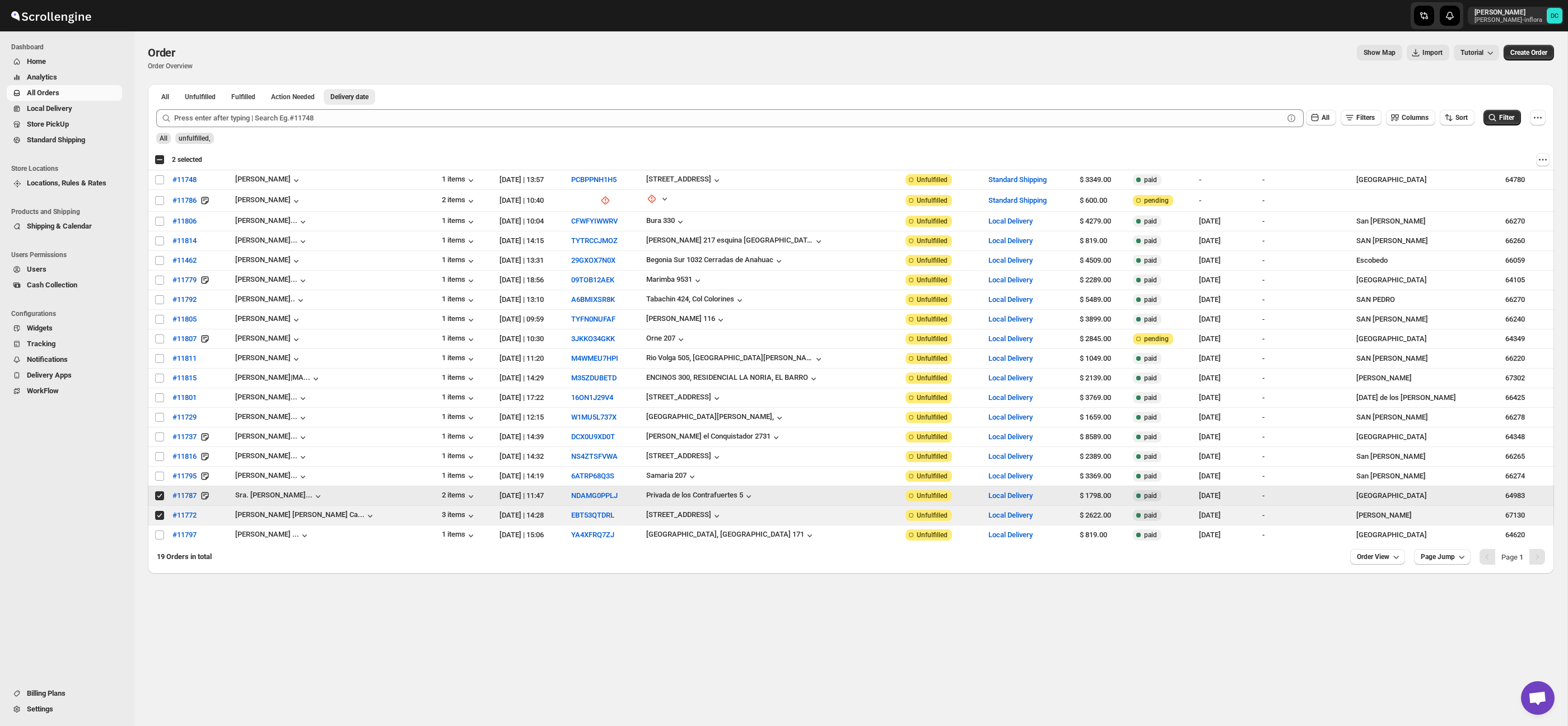
click at [162, 495] on input "Select order" at bounding box center [160, 495] width 9 height 9
checkbox input "false"
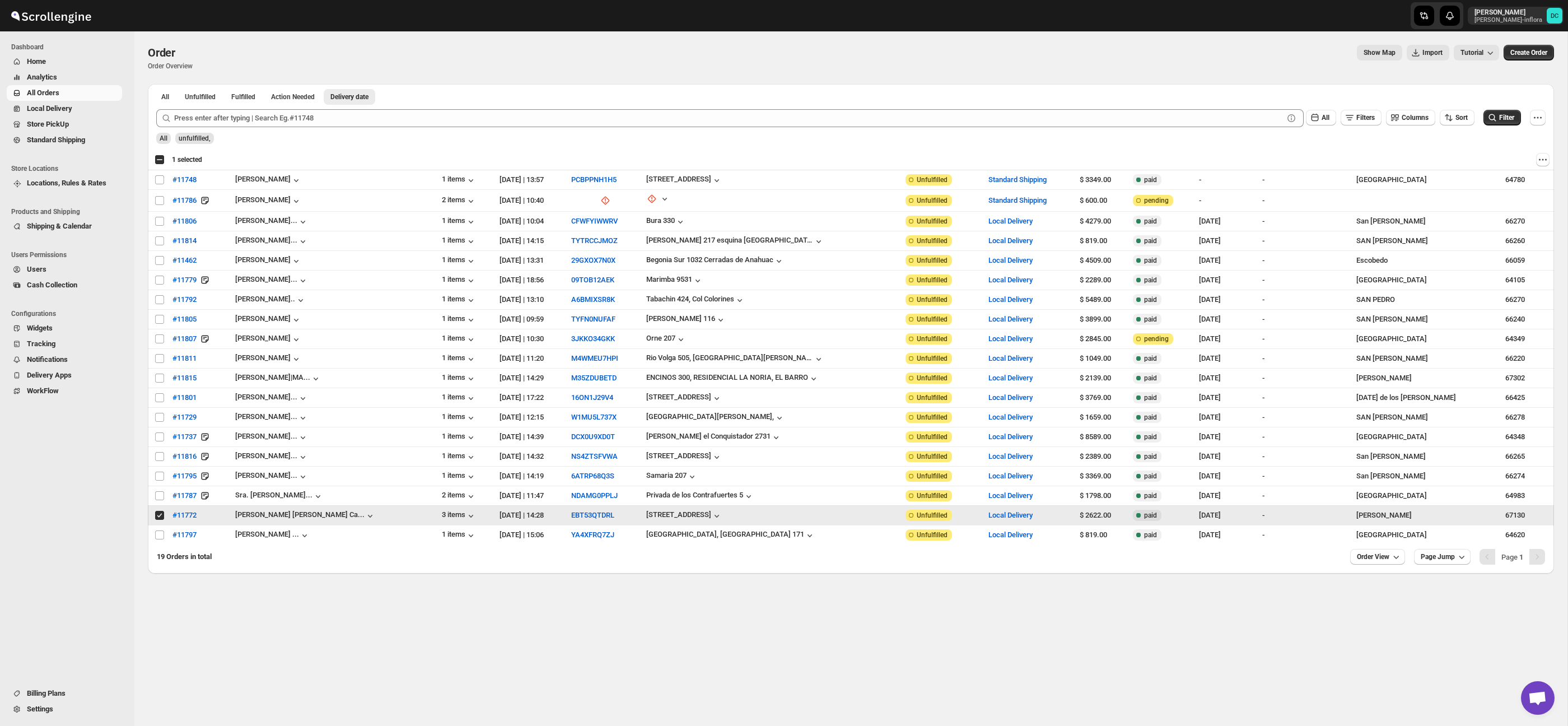
drag, startPoint x: 161, startPoint y: 515, endPoint x: 163, endPoint y: 487, distance: 28.1
click at [161, 515] on input "Select order" at bounding box center [160, 515] width 9 height 9
checkbox input "false"
